Goal: Information Seeking & Learning: Find specific fact

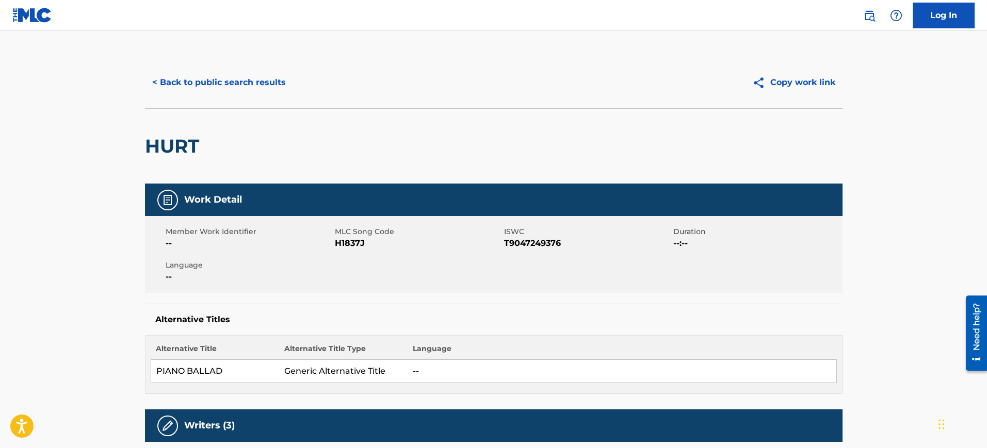
click at [212, 76] on button "< Back to public search results" at bounding box center [219, 83] width 148 height 26
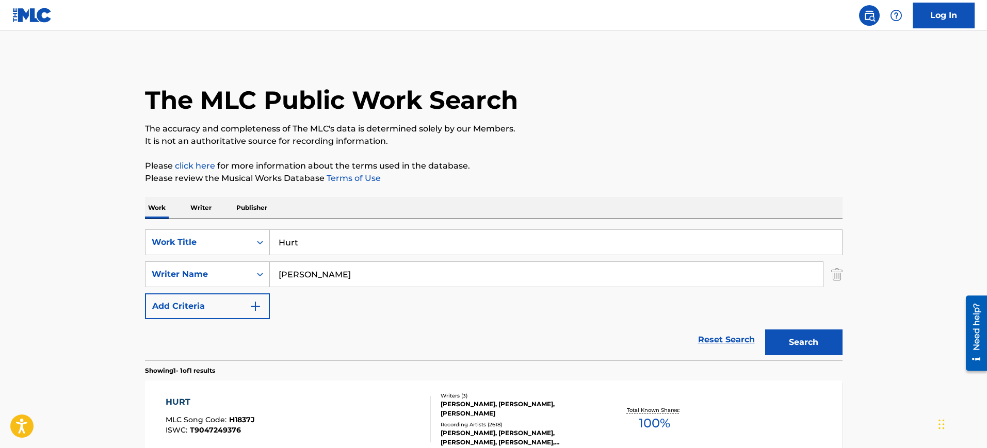
scroll to position [54, 0]
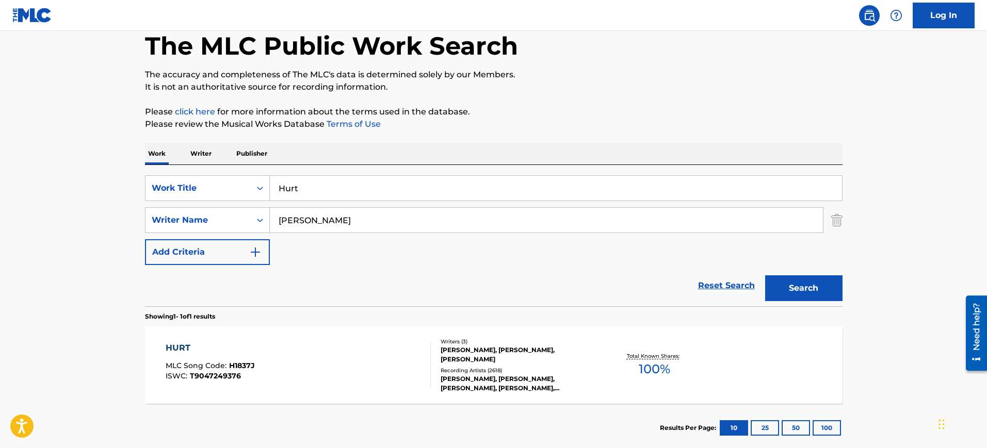
click at [315, 183] on input "Hurt" at bounding box center [556, 188] width 572 height 25
paste input "PACIFIC [PERSON_NAME] [PERSON_NAME], [PERSON_NAME] [PERSON_NAME], [PERSON_NAME]…"
type input "PACIFIC [PERSON_NAME] [PERSON_NAME], [PERSON_NAME] [PERSON_NAME], [PERSON_NAME]…"
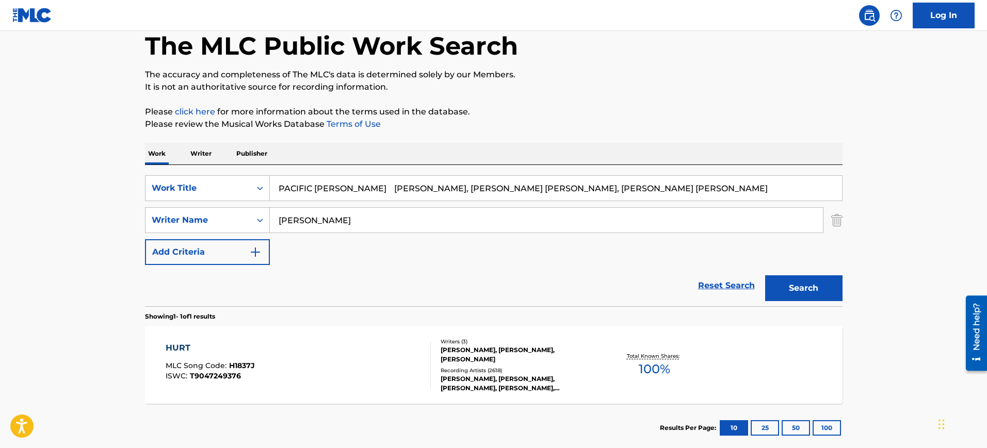
click at [320, 212] on input "[PERSON_NAME]" at bounding box center [546, 220] width 553 height 25
click at [320, 213] on input "[PERSON_NAME]" at bounding box center [546, 220] width 553 height 25
paste input "PACIFIC [PERSON_NAME] [PERSON_NAME], [PERSON_NAME] [PERSON_NAME], [PERSON_NAME]…"
type input "PACIFIC [PERSON_NAME] [PERSON_NAME], [PERSON_NAME] [PERSON_NAME], [PERSON_NAME]…"
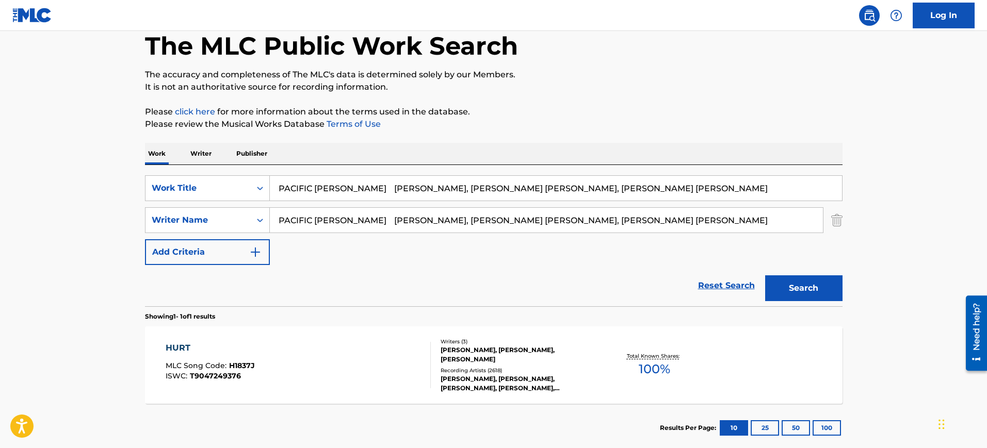
drag, startPoint x: 358, startPoint y: 188, endPoint x: 843, endPoint y: 209, distance: 485.7
click at [843, 209] on div "The MLC Public Work Search The accuracy and completeness of The MLC's data is d…" at bounding box center [494, 228] width 722 height 450
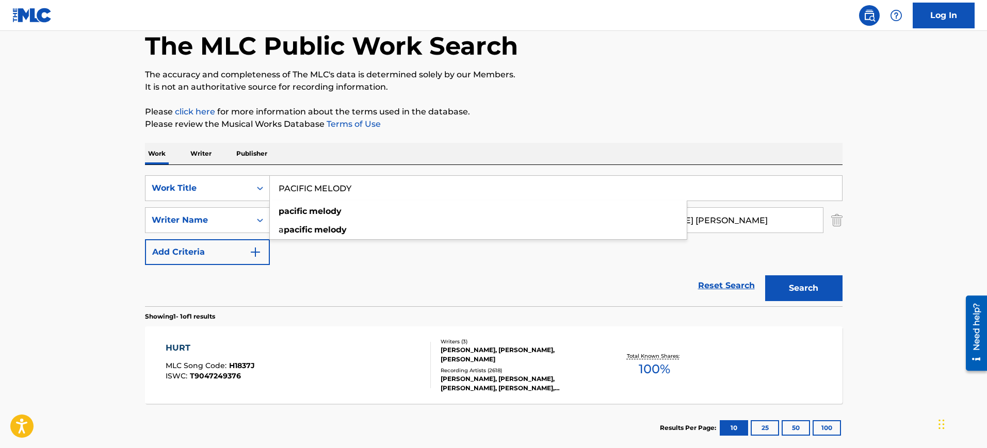
type input "PACIFIC MELODY"
click at [676, 140] on div "The MLC Public Work Search The accuracy and completeness of The MLC's data is d…" at bounding box center [494, 228] width 722 height 450
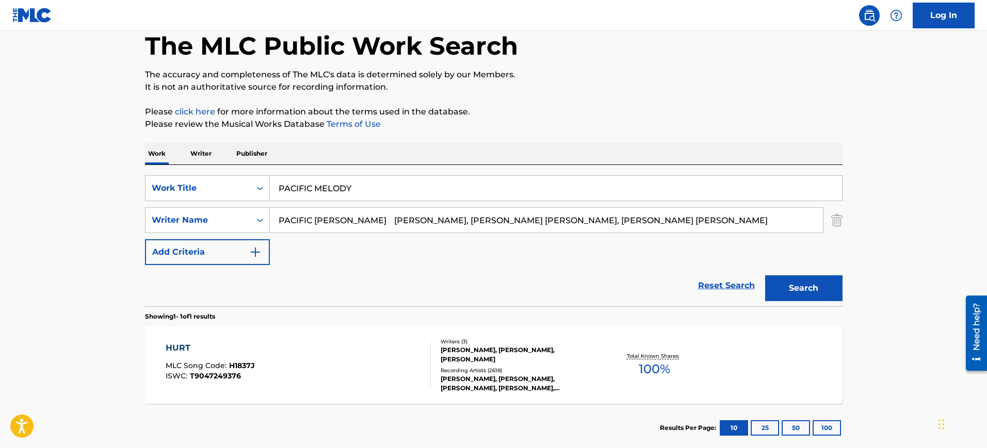
drag, startPoint x: 571, startPoint y: 220, endPoint x: 316, endPoint y: 224, distance: 254.8
click at [316, 224] on input "PACIFIC [PERSON_NAME] [PERSON_NAME], [PERSON_NAME] [PERSON_NAME], [PERSON_NAME]…" at bounding box center [546, 220] width 553 height 25
drag, startPoint x: 594, startPoint y: 220, endPoint x: 522, endPoint y: 231, distance: 72.5
click at [522, 231] on input "PACIFIC [PERSON_NAME] [PERSON_NAME], [PERSON_NAME] [PERSON_NAME], [PERSON_NAME]…" at bounding box center [546, 220] width 553 height 25
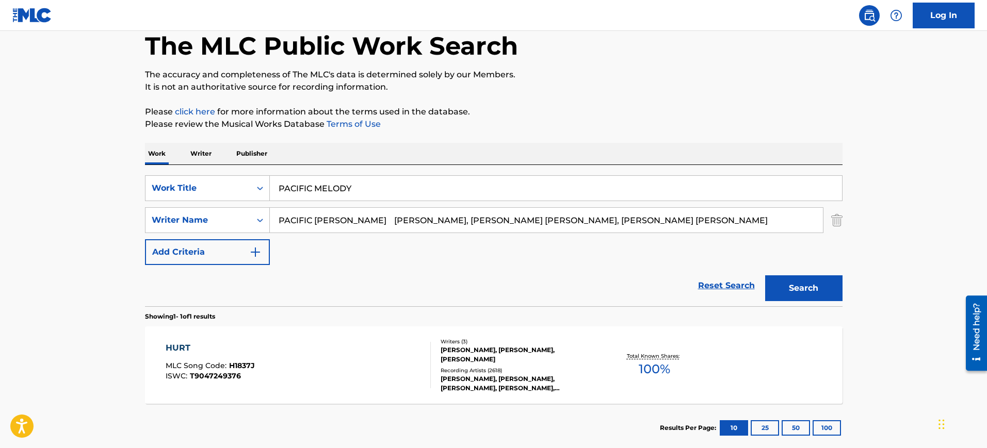
click at [571, 219] on input "PACIFIC [PERSON_NAME] [PERSON_NAME], [PERSON_NAME] [PERSON_NAME], [PERSON_NAME]…" at bounding box center [546, 220] width 553 height 25
drag, startPoint x: 571, startPoint y: 220, endPoint x: 210, endPoint y: 222, distance: 361.0
click at [210, 222] on div "SearchWithCriteriac2b8cef5-9bc3-466b-8716-4e6a0d913171 Writer Name PACIFIC [PER…" at bounding box center [493, 220] width 697 height 26
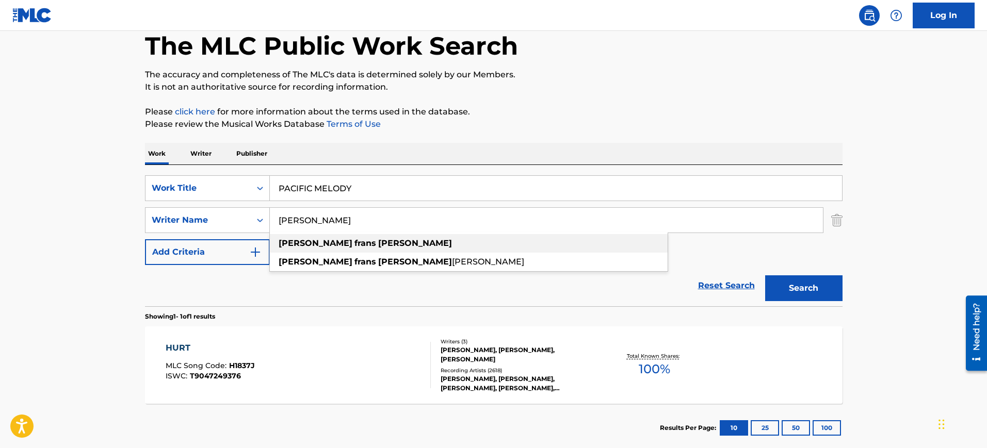
drag, startPoint x: 295, startPoint y: 220, endPoint x: 587, endPoint y: 249, distance: 292.8
click at [587, 233] on div "Sven [PERSON_NAME] sven [PERSON_NAME] [PERSON_NAME] [PERSON_NAME]" at bounding box center [546, 220] width 553 height 25
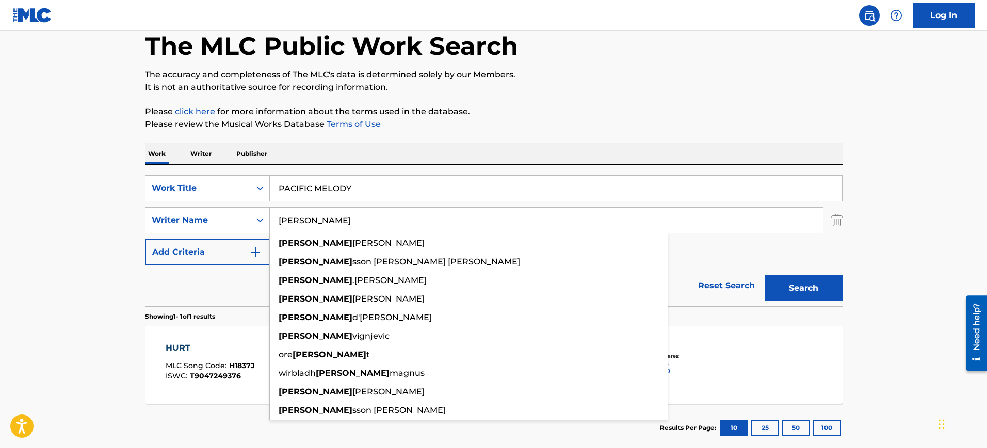
type input "[PERSON_NAME]"
click at [765, 275] on button "Search" at bounding box center [803, 288] width 77 height 26
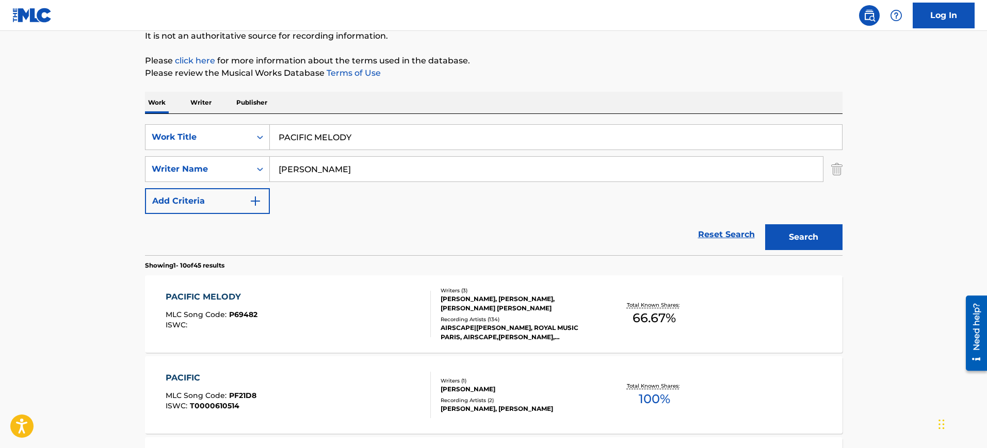
scroll to position [183, 0]
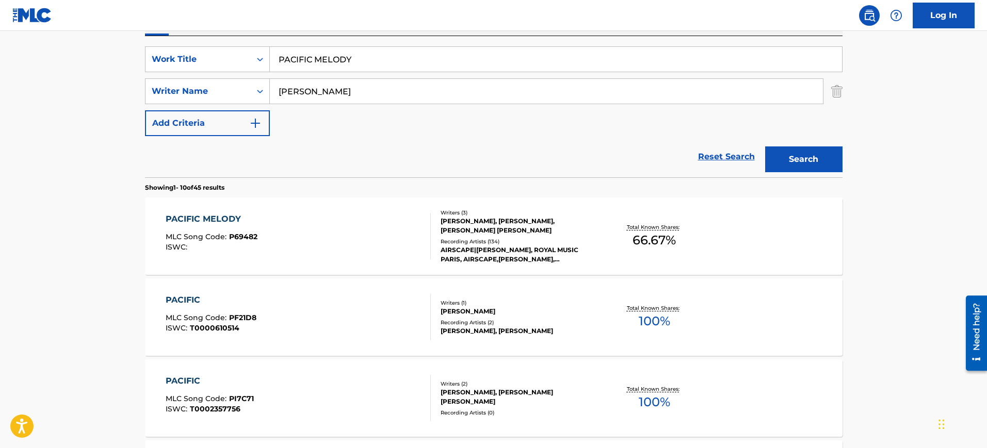
click at [350, 222] on div "PACIFIC MELODY MLC Song Code : P69482 ISWC :" at bounding box center [298, 236] width 265 height 46
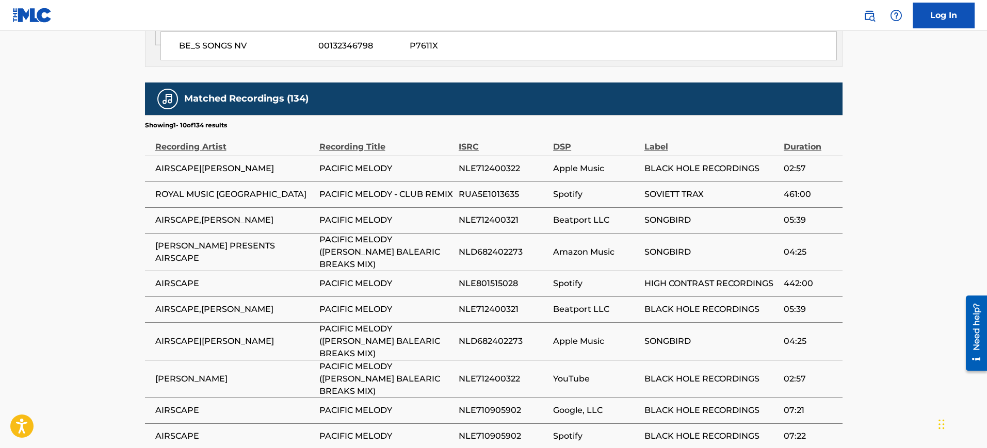
scroll to position [733, 0]
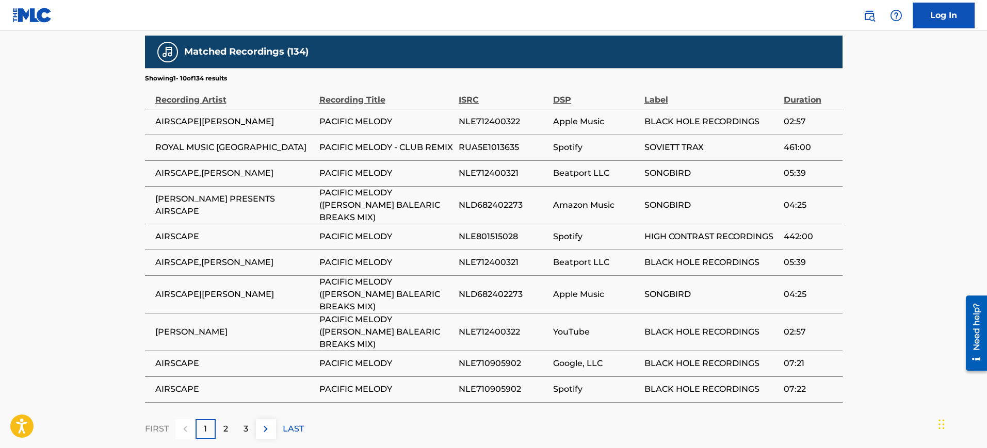
click at [232, 419] on div "2" at bounding box center [226, 429] width 20 height 20
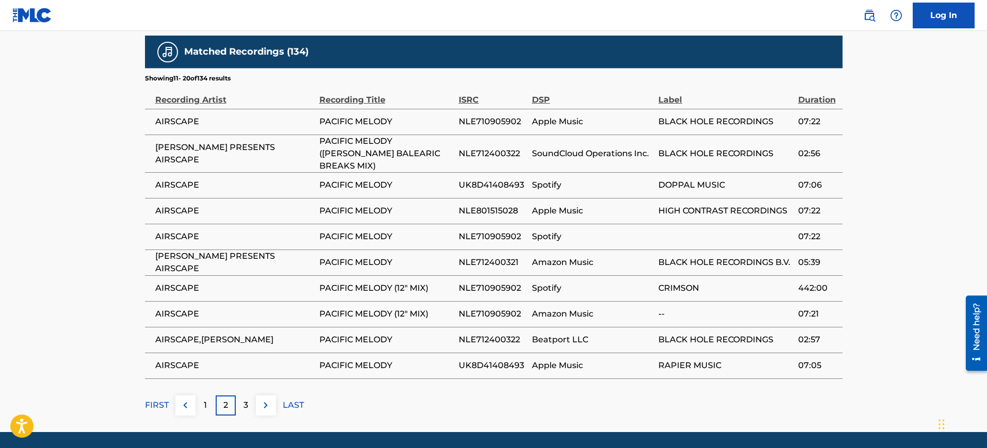
click at [244, 399] on p "3" at bounding box center [245, 405] width 5 height 12
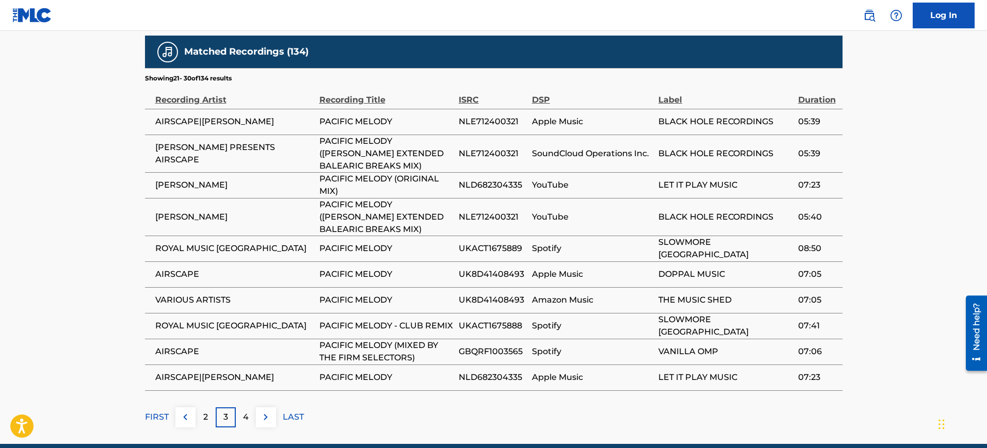
click at [165, 411] on p "FIRST" at bounding box center [157, 417] width 24 height 12
